Goal: Book appointment/travel/reservation

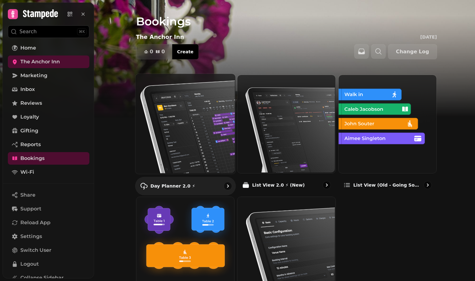
click at [179, 116] on img at bounding box center [184, 123] width 100 height 100
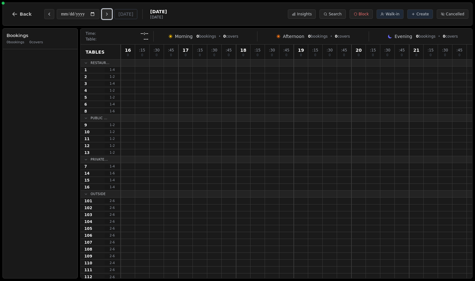
click at [108, 15] on icon "Next day" at bounding box center [106, 14] width 5 height 5
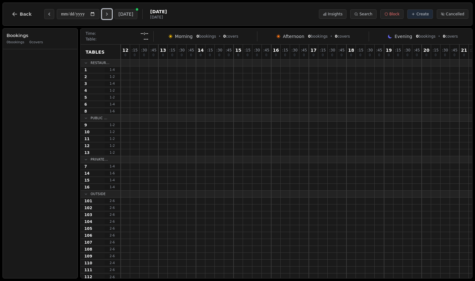
click at [108, 15] on icon "Next day" at bounding box center [106, 14] width 5 height 5
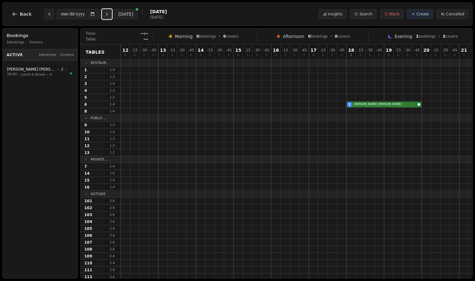
click at [108, 15] on icon "Next day" at bounding box center [106, 14] width 5 height 5
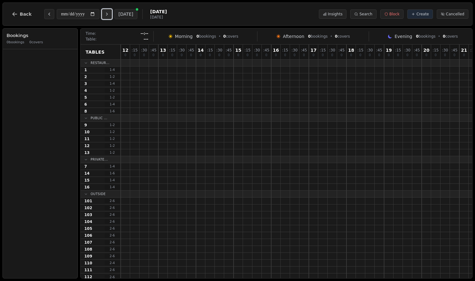
click at [108, 15] on icon "Next day" at bounding box center [106, 14] width 5 height 5
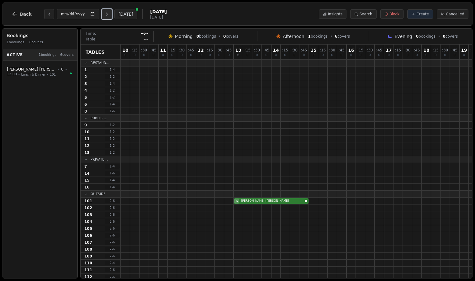
click at [108, 15] on icon "Next day" at bounding box center [106, 14] width 5 height 5
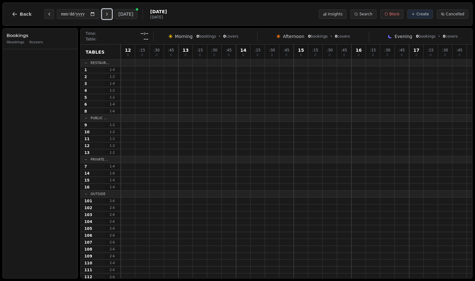
click at [108, 15] on icon "Next day" at bounding box center [106, 14] width 5 height 5
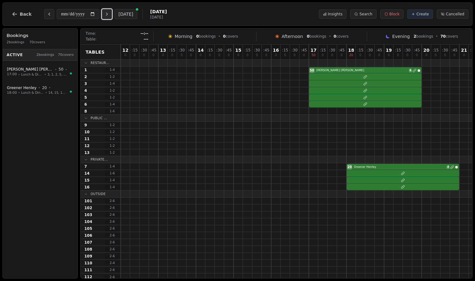
click at [108, 15] on icon "Next day" at bounding box center [106, 14] width 5 height 5
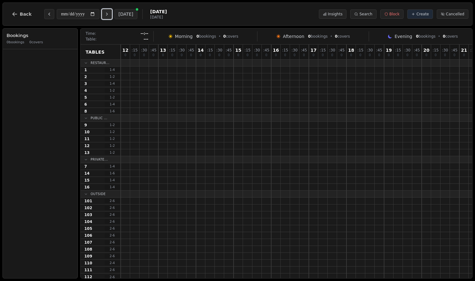
click at [108, 15] on icon "Next day" at bounding box center [106, 14] width 5 height 5
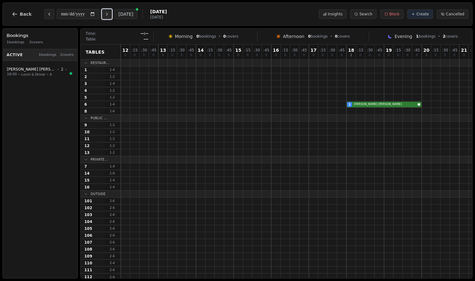
click at [108, 15] on icon "Next day" at bounding box center [106, 14] width 5 height 5
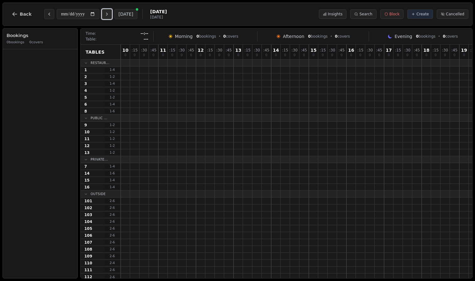
click at [108, 15] on icon "Next day" at bounding box center [106, 14] width 5 height 5
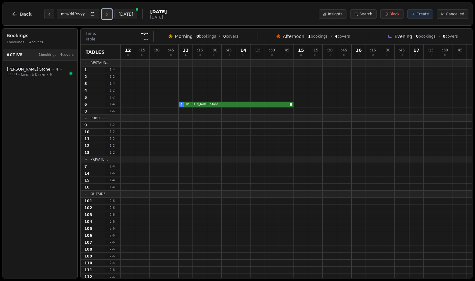
click at [108, 15] on icon "Next day" at bounding box center [106, 14] width 5 height 5
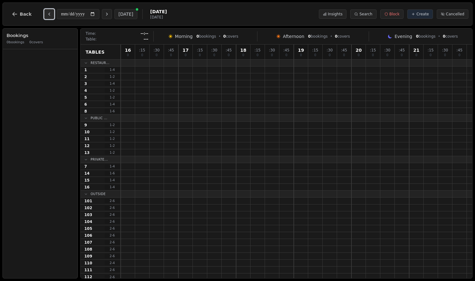
click at [49, 14] on icon "Previous day" at bounding box center [49, 14] width 1 height 3
type input "**********"
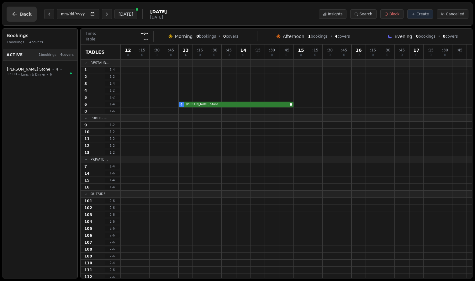
click at [13, 16] on icon "button" at bounding box center [15, 14] width 6 height 6
